Goal: Task Accomplishment & Management: Manage account settings

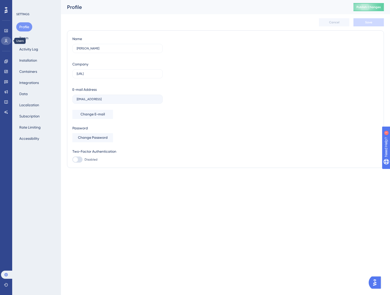
click at [6, 43] on icon at bounding box center [6, 41] width 4 height 4
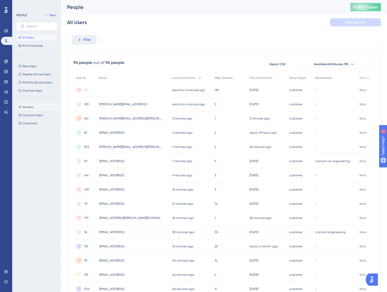
drag, startPoint x: 37, startPoint y: 103, endPoint x: 35, endPoint y: 106, distance: 3.1
click at [35, 105] on div "Vendors Vendors Cranium Users Cranium Users Customers Customers" at bounding box center [38, 192] width 44 height 181
click at [35, 106] on button "Vendors Vendors" at bounding box center [38, 107] width 44 height 6
click at [163, 43] on div at bounding box center [219, 163] width 336 height 256
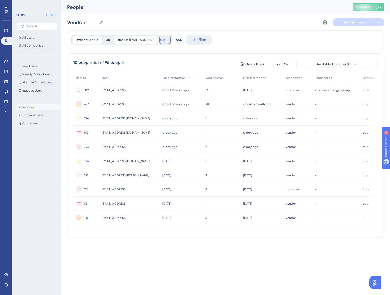
click at [164, 41] on span "OR" at bounding box center [162, 40] width 4 height 4
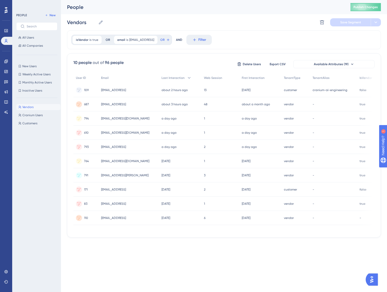
scroll to position [20, 0]
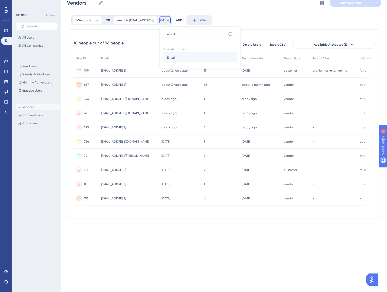
type input "email"
click at [181, 60] on button "Email Email" at bounding box center [200, 57] width 75 height 10
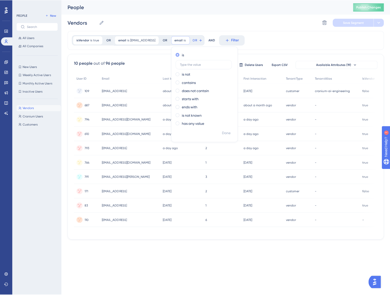
scroll to position [0, 0]
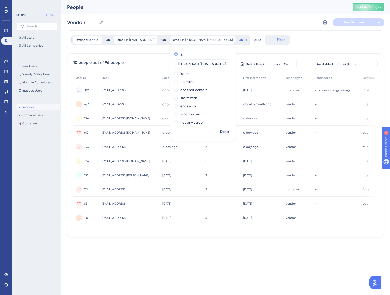
type input "brader@cranium.ai"
click at [223, 131] on span "Done" at bounding box center [224, 132] width 9 height 6
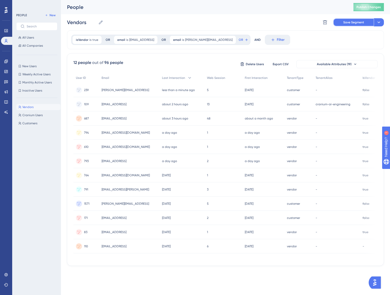
click at [358, 24] on button "Save Segment" at bounding box center [353, 22] width 41 height 8
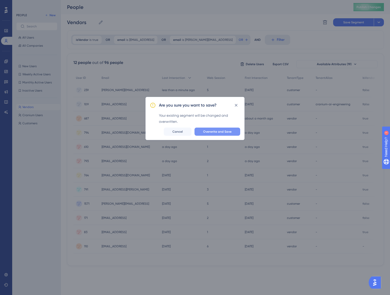
click at [216, 128] on button "Overwrite and Save" at bounding box center [217, 132] width 46 height 8
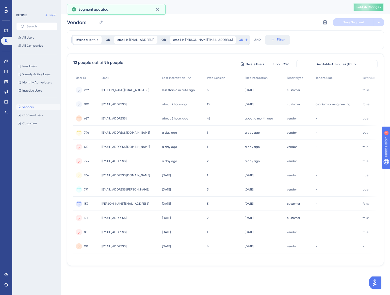
click at [0, 0] on span "Publish Changes" at bounding box center [0, 0] width 0 height 0
click at [364, 54] on div "12 people out of 96 people Delete Users Export CSV Available Attributes (19) Us…" at bounding box center [225, 159] width 317 height 213
